Goal: Task Accomplishment & Management: Use online tool/utility

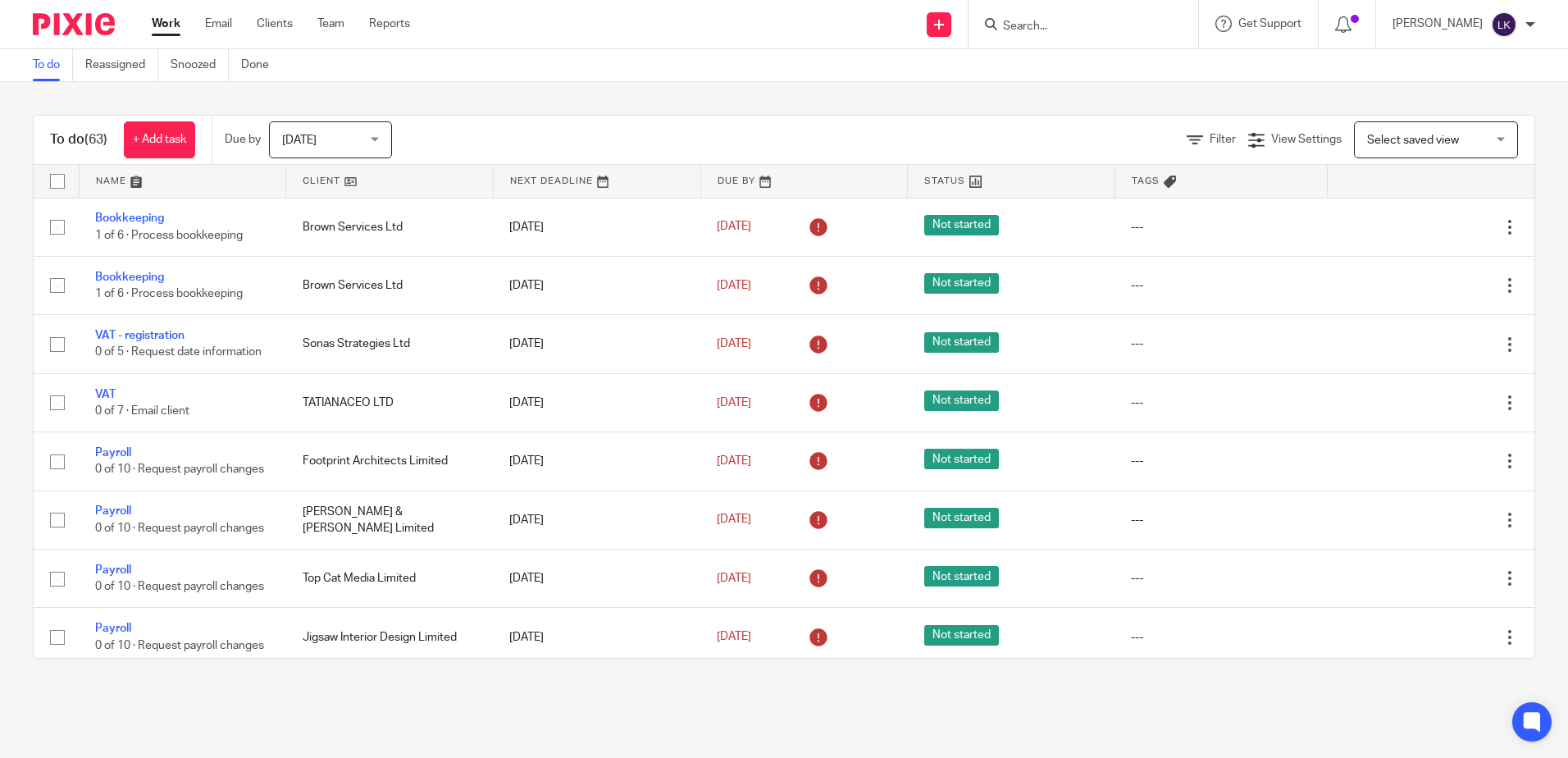
click at [1031, 18] on form at bounding box center [1089, 24] width 174 height 21
click at [1029, 20] on input "Search" at bounding box center [1075, 27] width 148 height 15
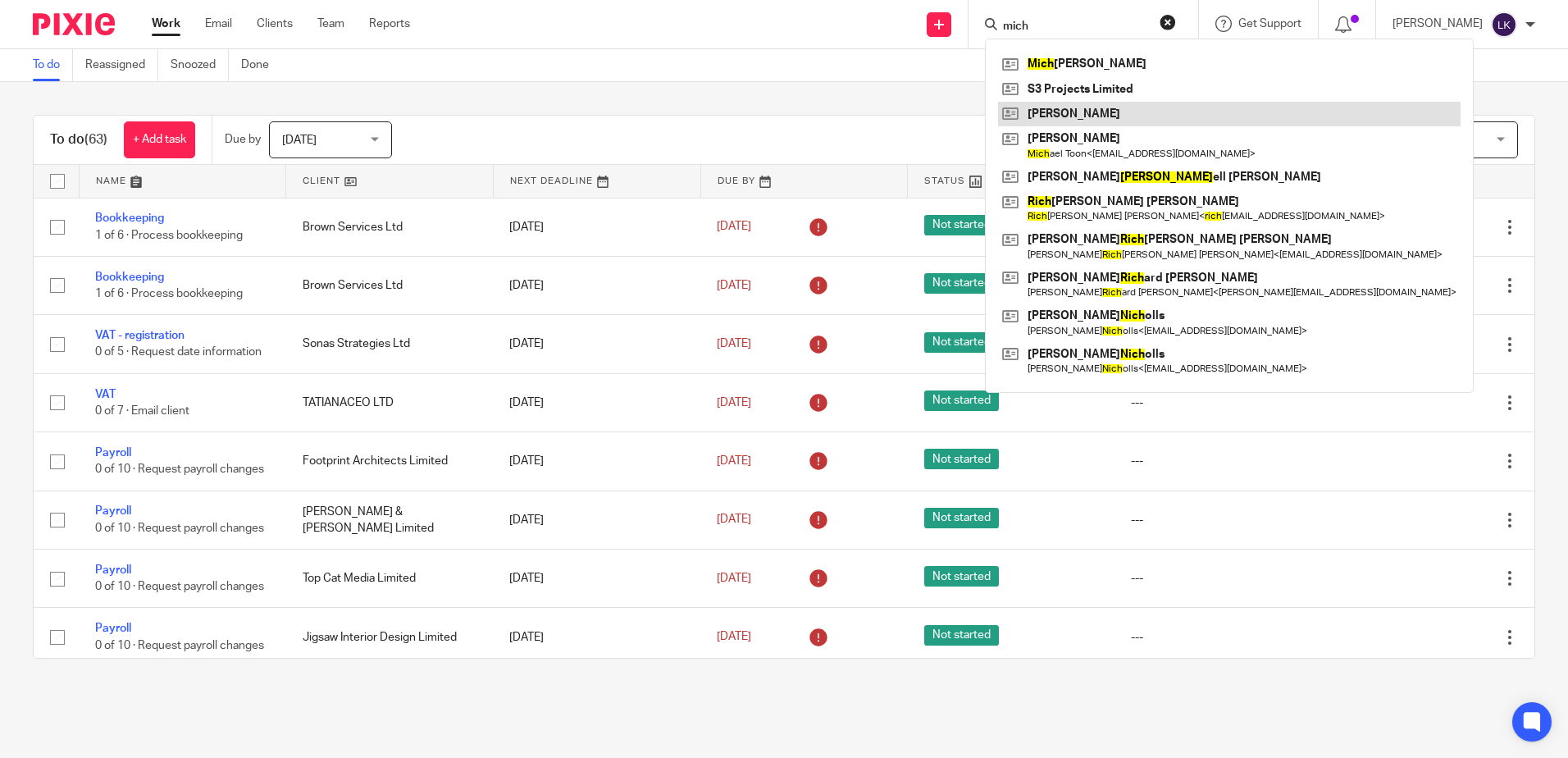
type input "mich"
click at [1079, 111] on link at bounding box center [1228, 114] width 463 height 25
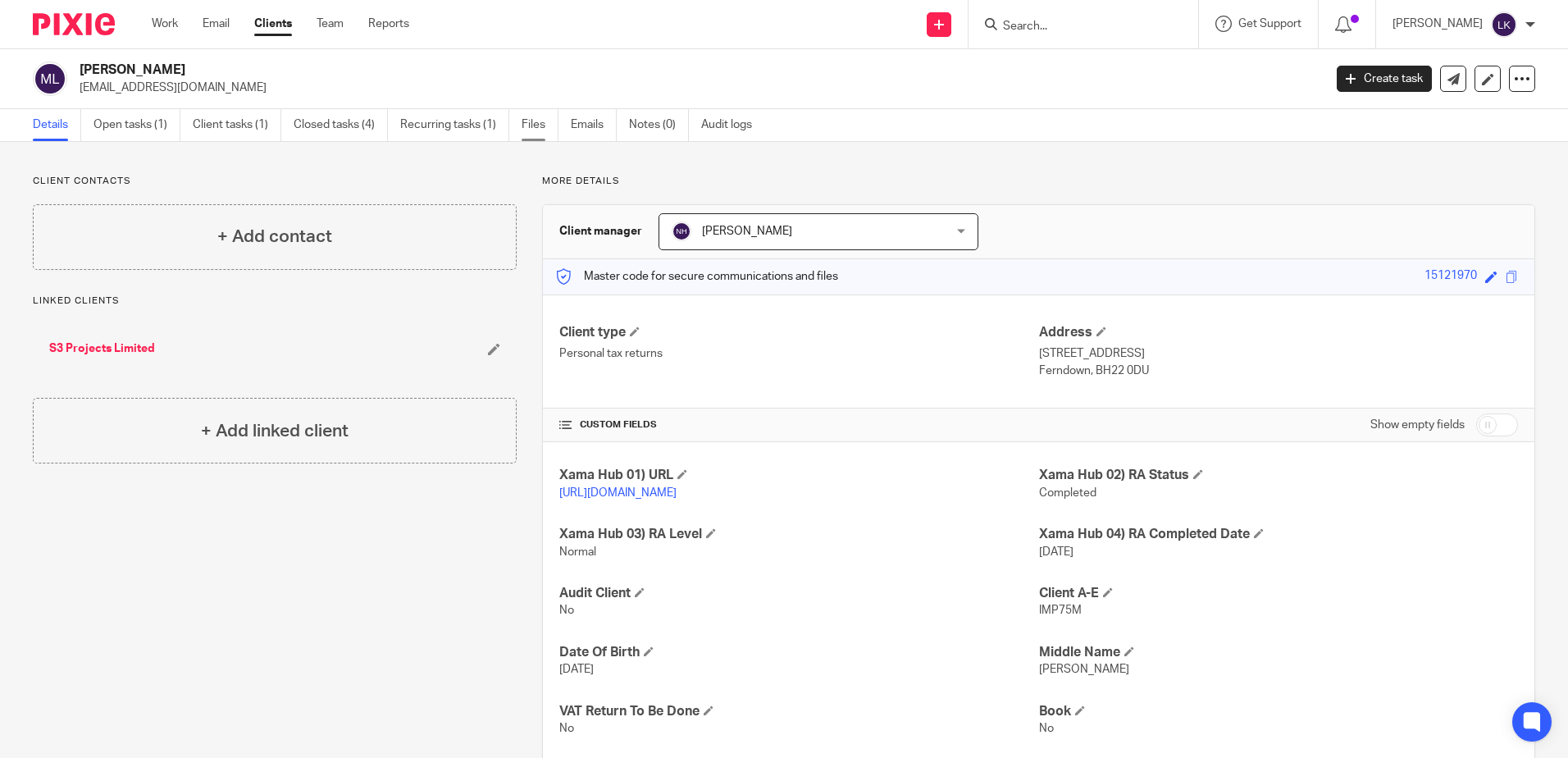
click at [532, 121] on link "Files" at bounding box center [540, 125] width 37 height 32
click at [534, 125] on link "Files" at bounding box center [540, 125] width 37 height 32
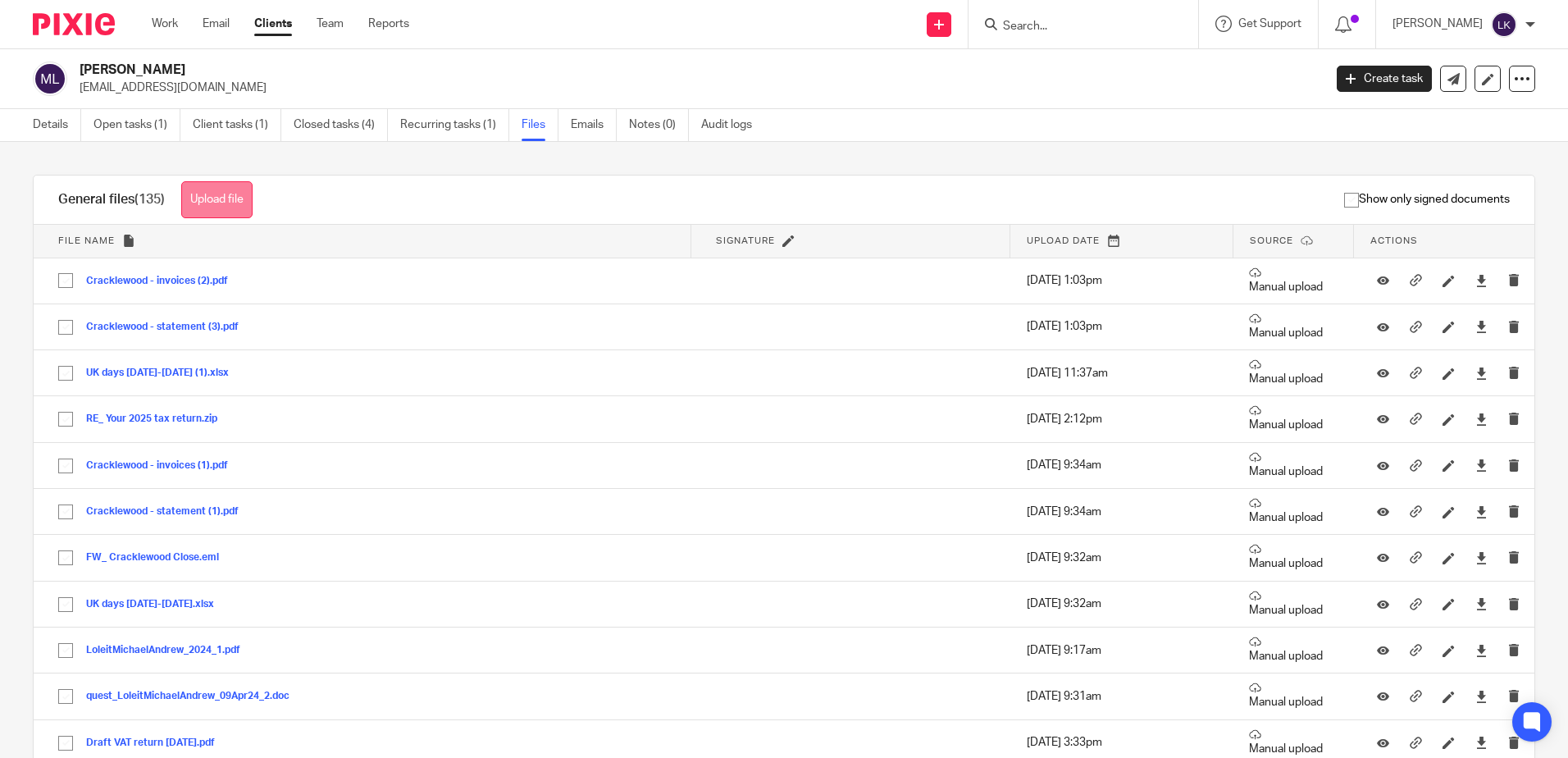
click at [233, 198] on button "Upload file" at bounding box center [217, 199] width 71 height 37
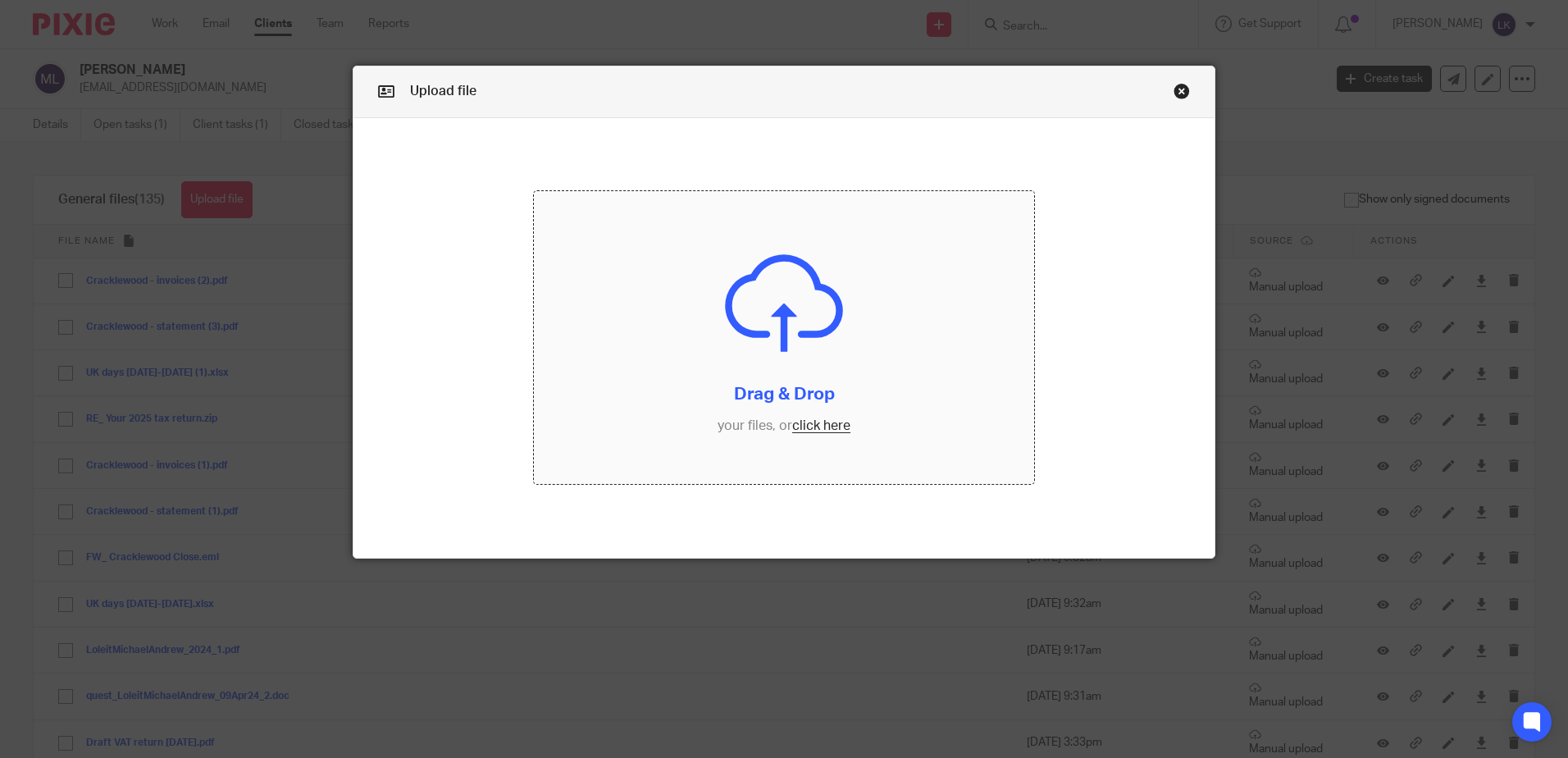
click at [812, 425] on input "file" at bounding box center [784, 338] width 500 height 293
